Goal: Find specific page/section: Find specific page/section

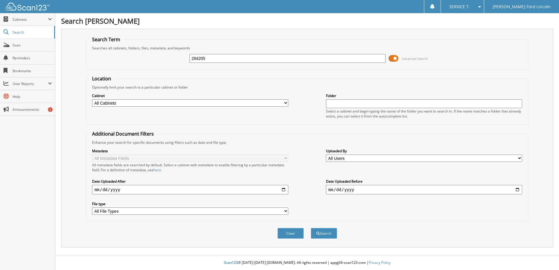
type input "284205"
click at [311, 228] on button "Search" at bounding box center [324, 233] width 26 height 11
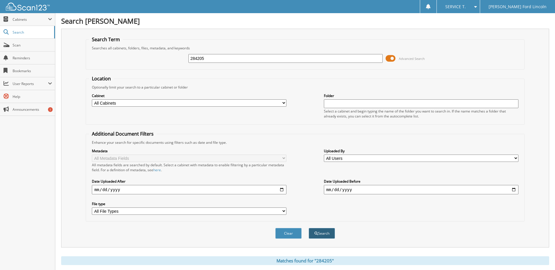
click at [316, 230] on button "Search" at bounding box center [321, 233] width 26 height 11
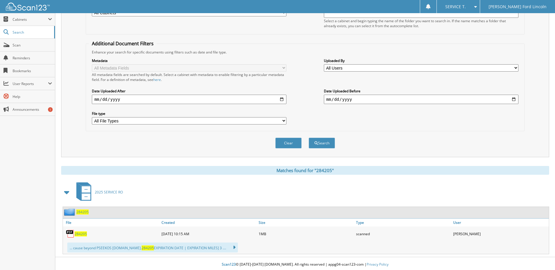
scroll to position [92, 0]
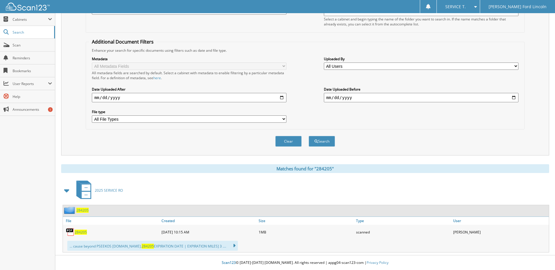
click at [79, 233] on span "284205" at bounding box center [81, 232] width 12 height 5
